Goal: Task Accomplishment & Management: Complete application form

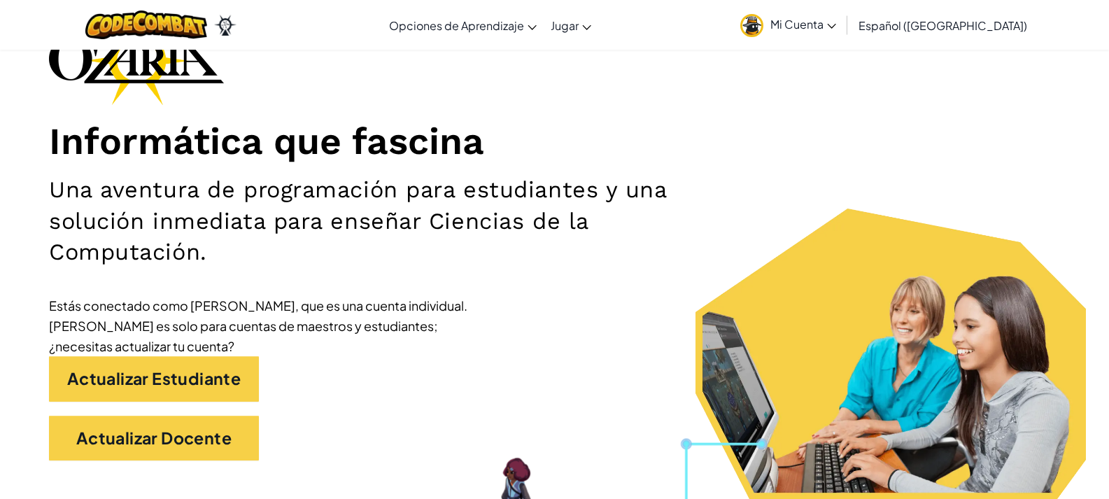
scroll to position [210, 0]
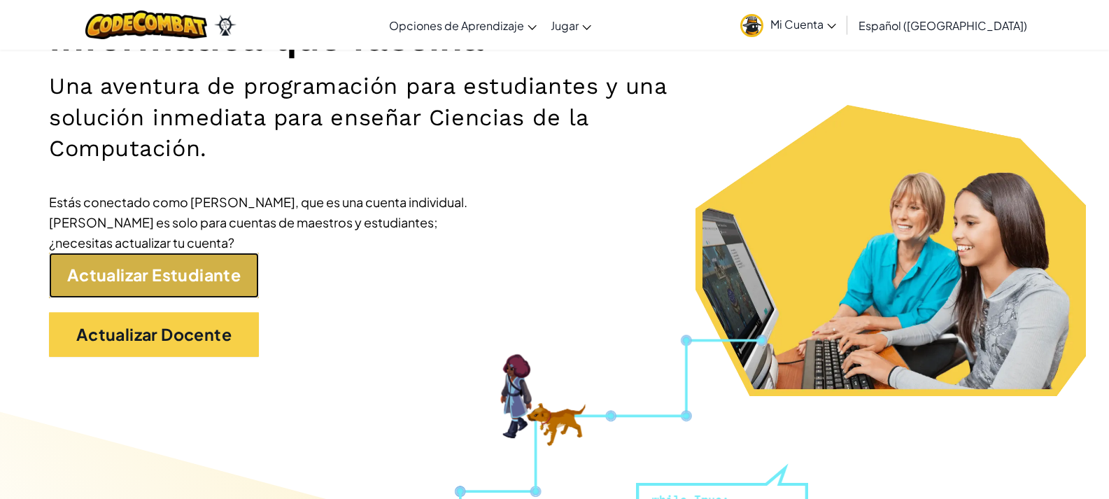
click at [217, 283] on link "Actualizar Estudiante" at bounding box center [154, 275] width 210 height 45
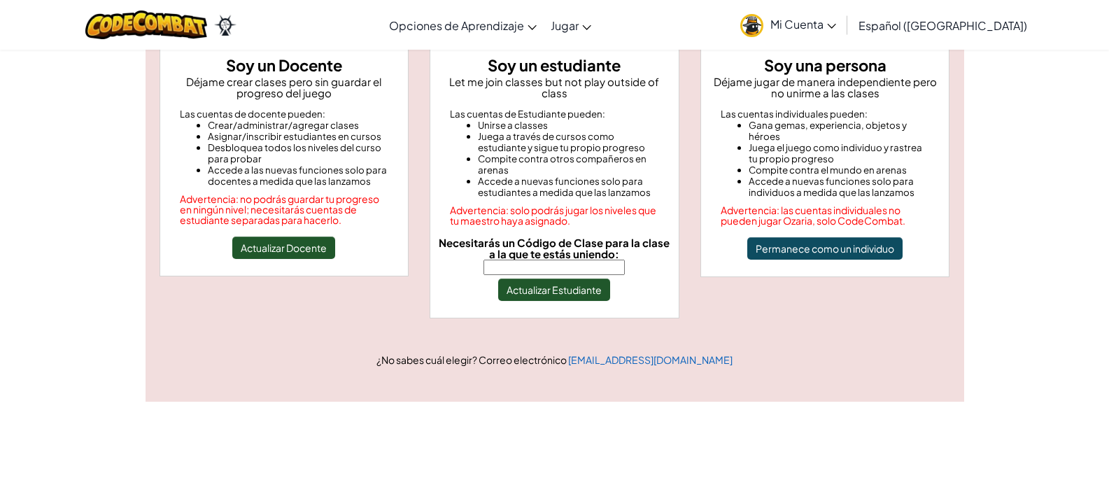
scroll to position [70, 0]
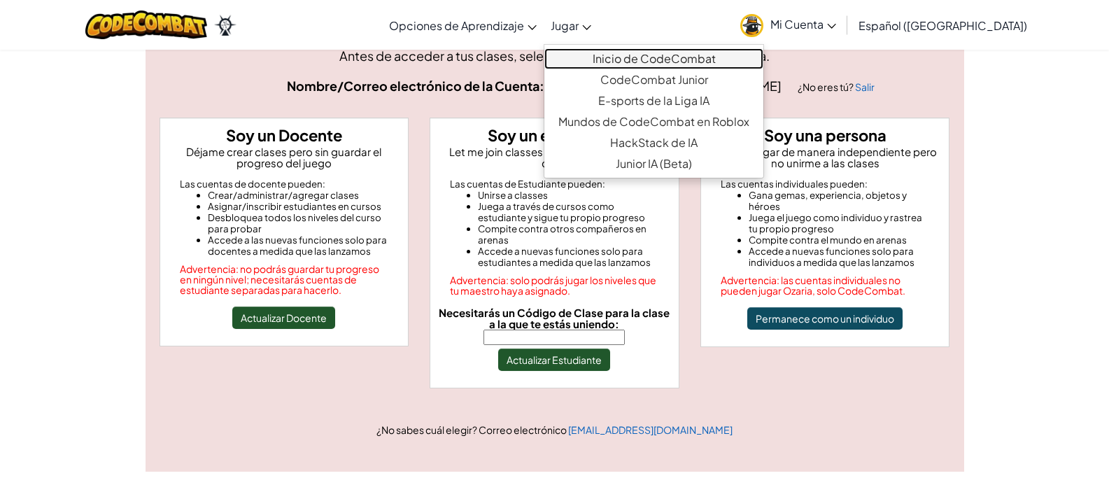
click at [621, 57] on link "Inicio de CodeCombat" at bounding box center [653, 58] width 219 height 21
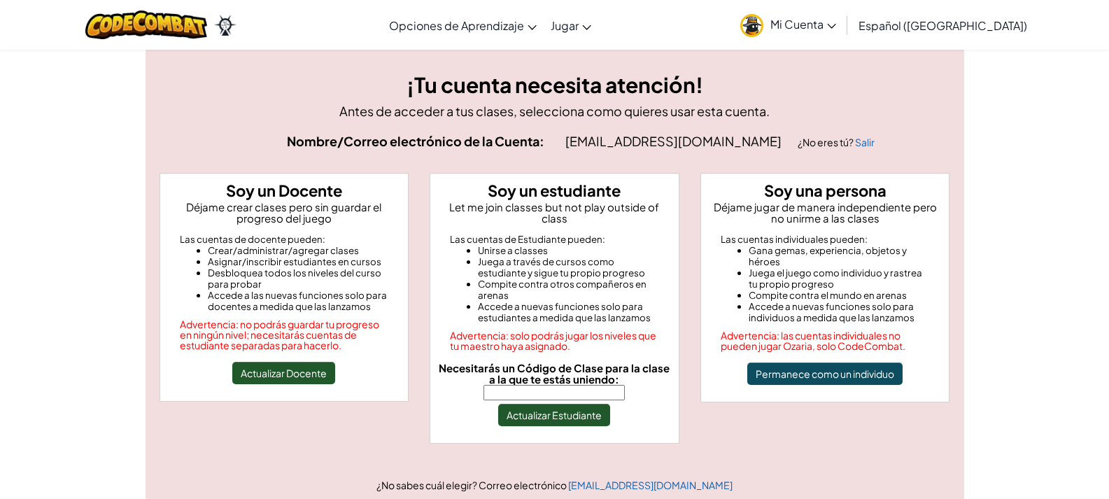
scroll to position [0, 0]
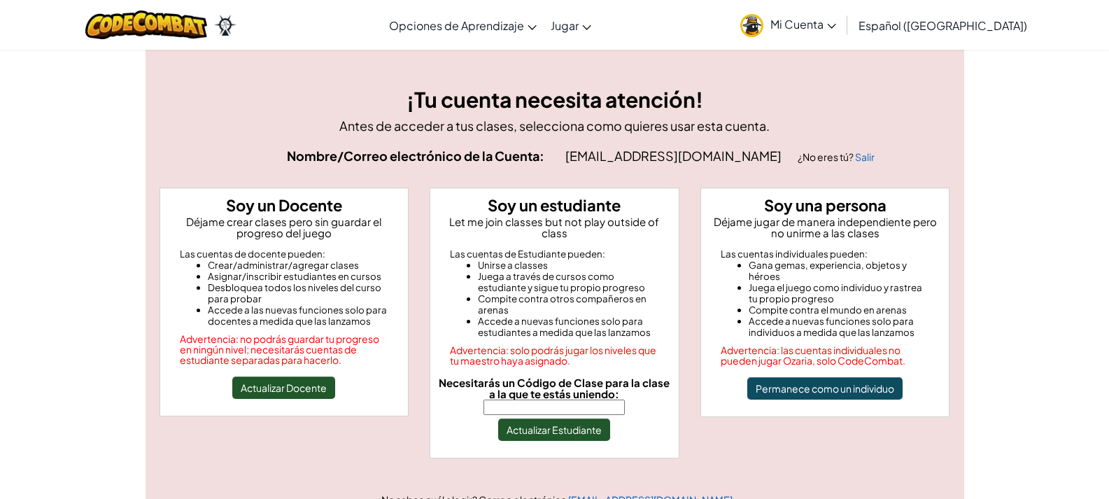
click at [825, 26] on span "Mi Cuenta" at bounding box center [803, 24] width 66 height 15
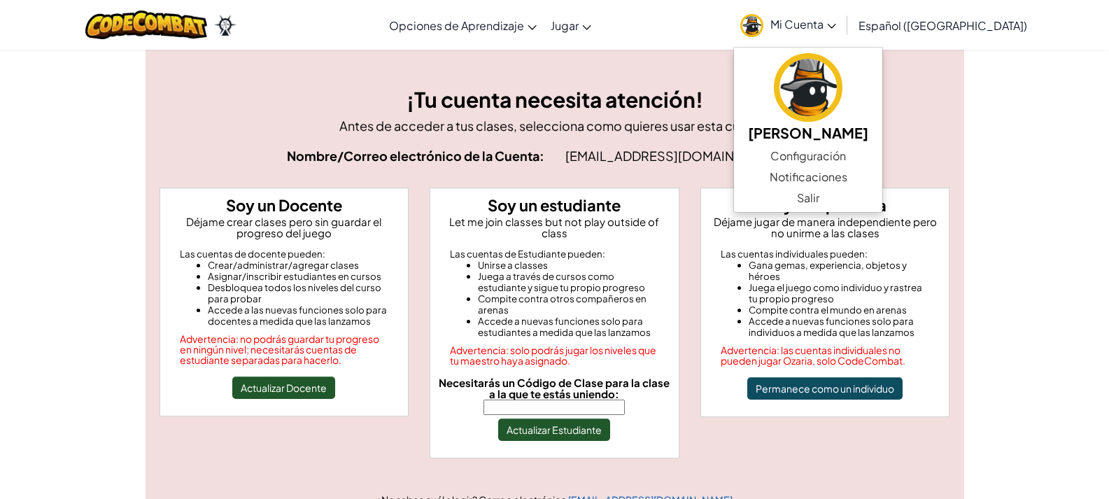
click at [836, 26] on span "Mi Cuenta" at bounding box center [803, 24] width 66 height 15
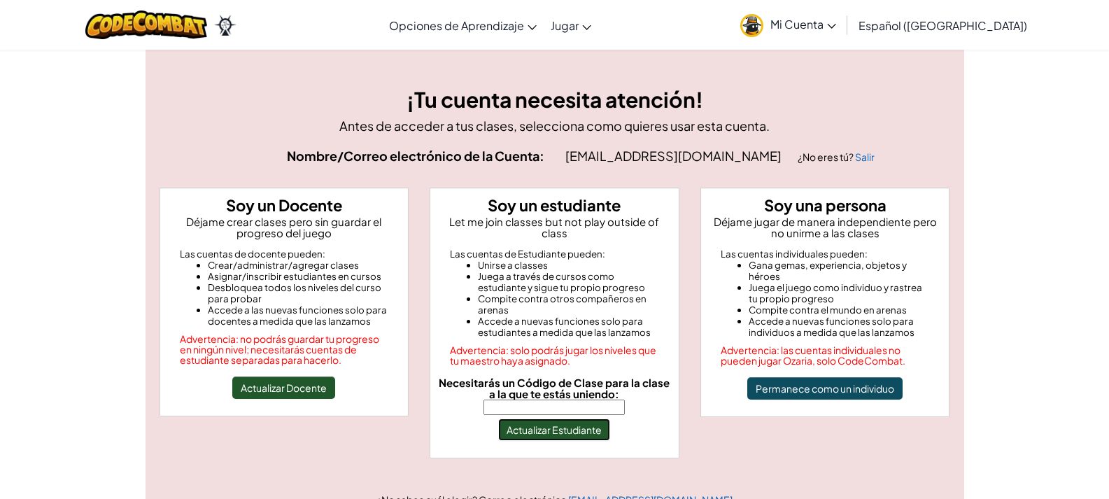
click at [557, 419] on button "Actualizar Estudiante" at bounding box center [554, 429] width 112 height 22
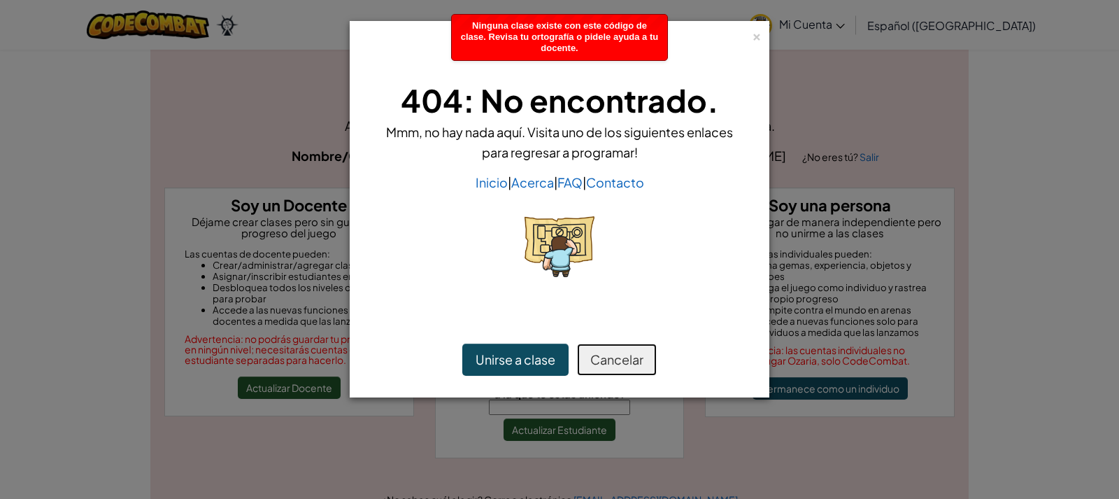
click at [611, 371] on button "Cancelar" at bounding box center [617, 359] width 80 height 32
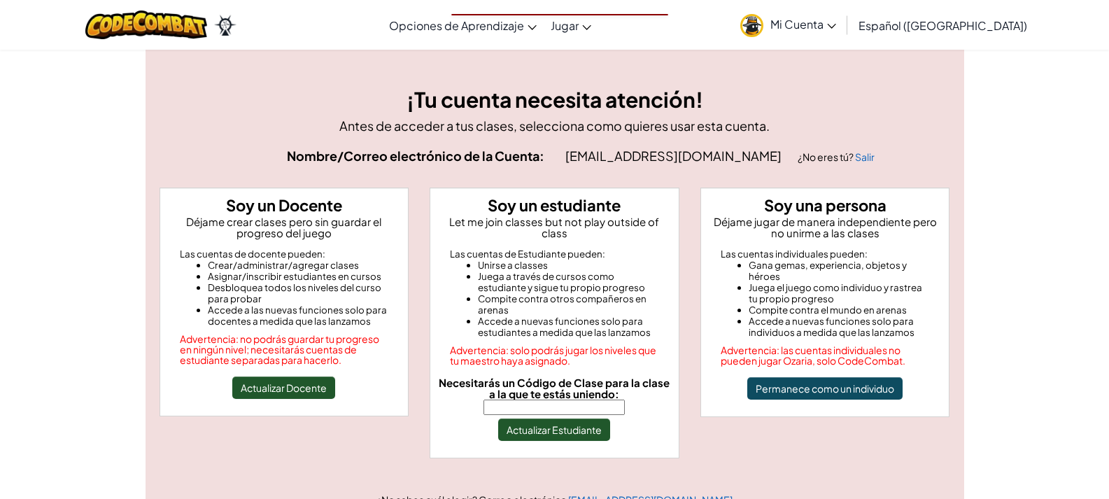
click at [572, 399] on input "Necesitarás un Código de Clase para la clase a la que te estás uniendo:" at bounding box center [553, 406] width 141 height 15
type input "BabySideOnly"
